Goal: Transaction & Acquisition: Book appointment/travel/reservation

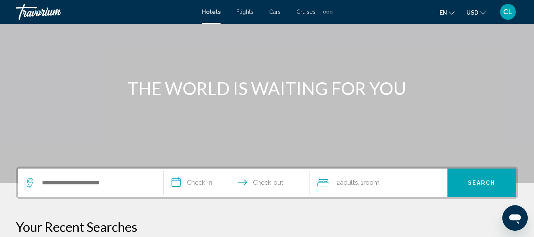
scroll to position [79, 0]
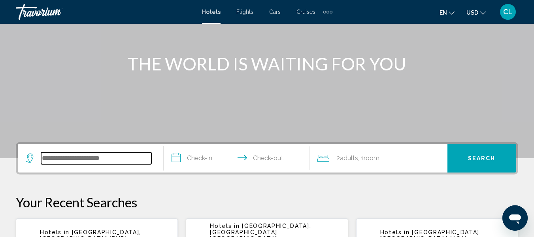
click at [53, 160] on input "Search widget" at bounding box center [96, 158] width 110 height 12
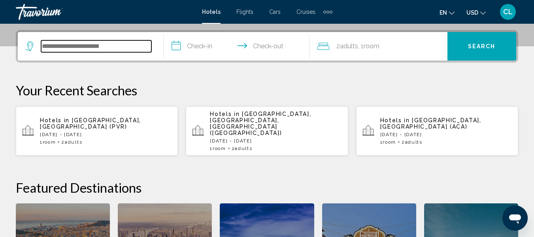
scroll to position [195, 0]
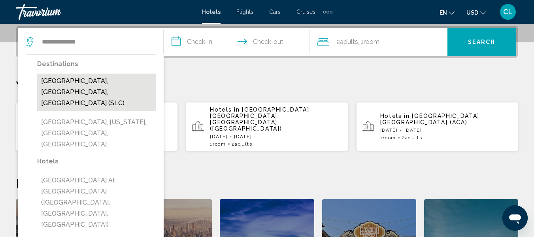
click at [115, 79] on button "[GEOGRAPHIC_DATA], [GEOGRAPHIC_DATA], [GEOGRAPHIC_DATA] (SLC)" at bounding box center [96, 92] width 119 height 37
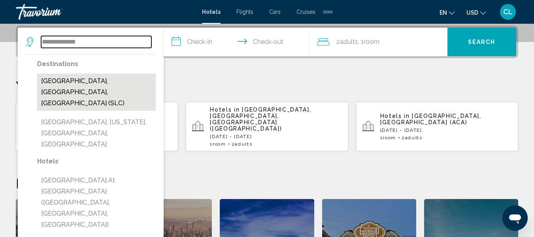
type input "**********"
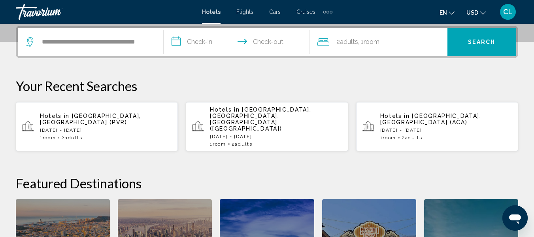
click at [177, 40] on input "**********" at bounding box center [238, 43] width 149 height 31
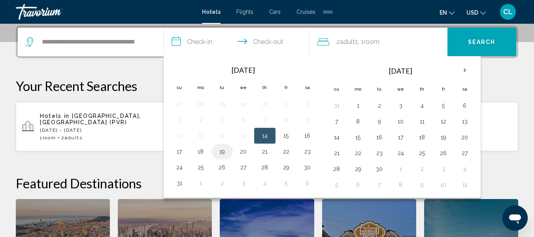
click at [221, 151] on button "19" at bounding box center [222, 151] width 13 height 11
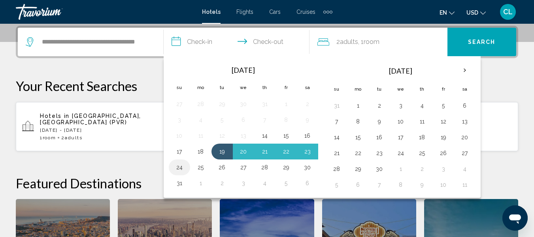
click at [177, 166] on button "24" at bounding box center [179, 167] width 13 height 11
type input "**********"
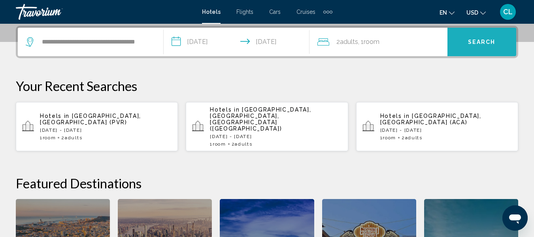
click at [482, 37] on button "Search" at bounding box center [482, 42] width 69 height 28
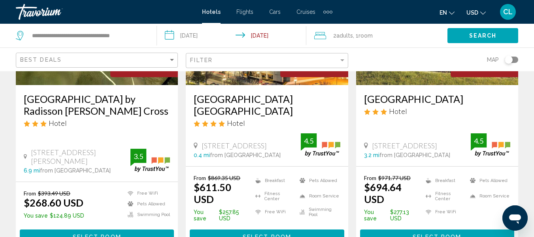
scroll to position [158, 0]
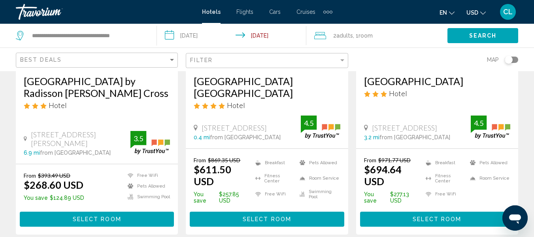
click at [472, 12] on span "USD" at bounding box center [473, 12] width 12 height 6
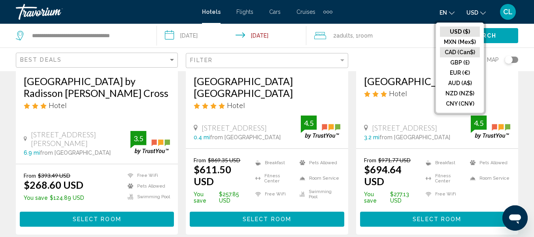
click at [455, 49] on button "CAD (Can$)" at bounding box center [460, 52] width 40 height 10
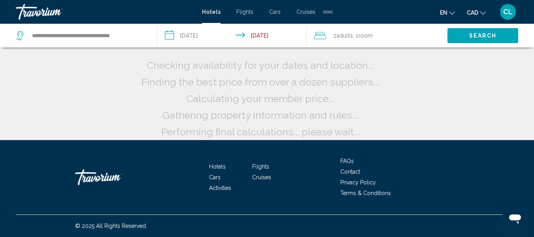
scroll to position [23, 0]
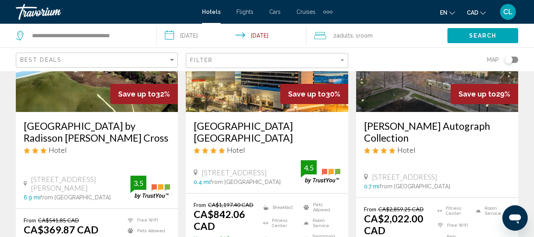
scroll to position [150, 0]
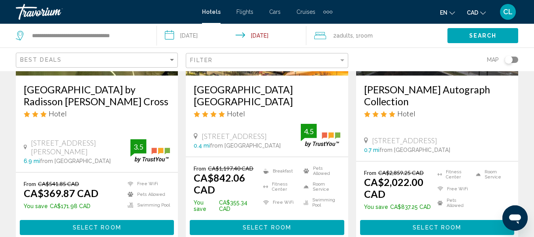
click at [273, 225] on span "Select Room" at bounding box center [267, 228] width 49 height 6
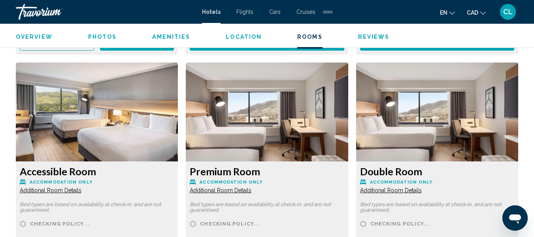
scroll to position [1714, 0]
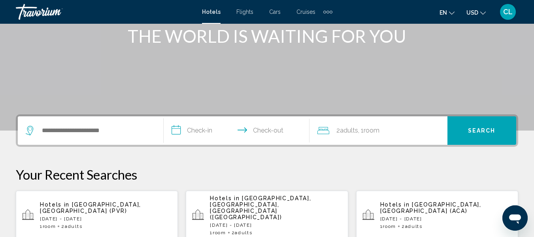
scroll to position [119, 0]
